Goal: Information Seeking & Learning: Learn about a topic

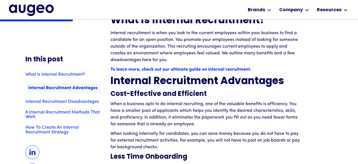
scroll to position [448, 0]
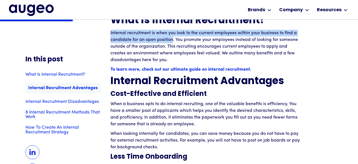
drag, startPoint x: 174, startPoint y: 39, endPoint x: 111, endPoint y: 32, distance: 63.6
click at [111, 32] on p "Internal recruitment is when you look to the current employees within your busi…" at bounding box center [206, 47] width 190 height 34
copy p "Internal recruitment is when you look to the current employees within your busi…"
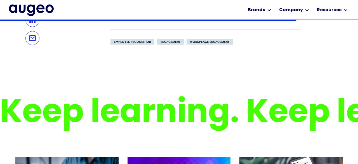
scroll to position [1825, 0]
